Goal: Find specific page/section

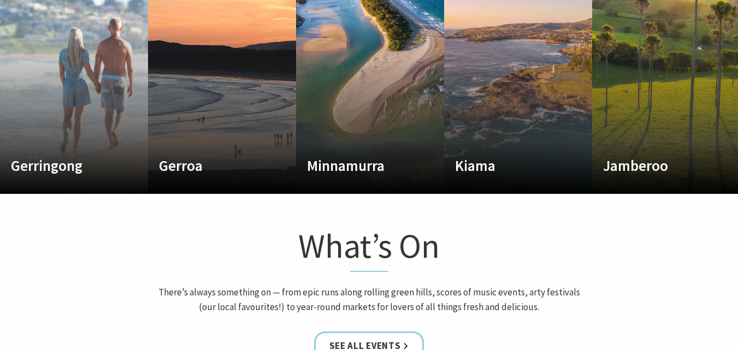
scroll to position [655, 0]
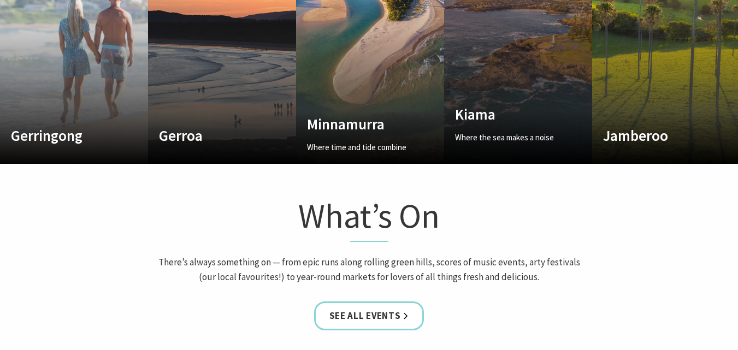
click at [478, 111] on h4 "Kiama" at bounding box center [507, 113] width 104 height 17
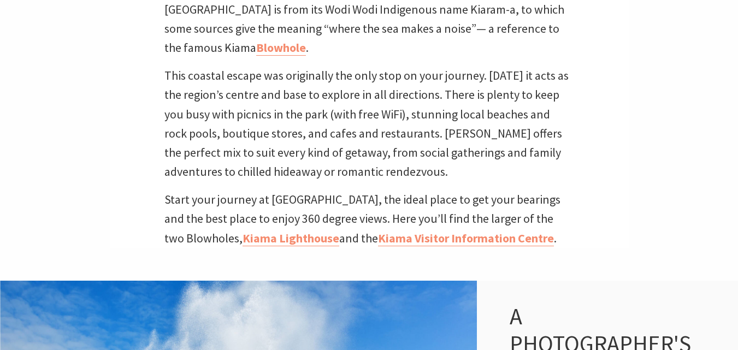
scroll to position [164, 0]
